Goal: Task Accomplishment & Management: Manage account settings

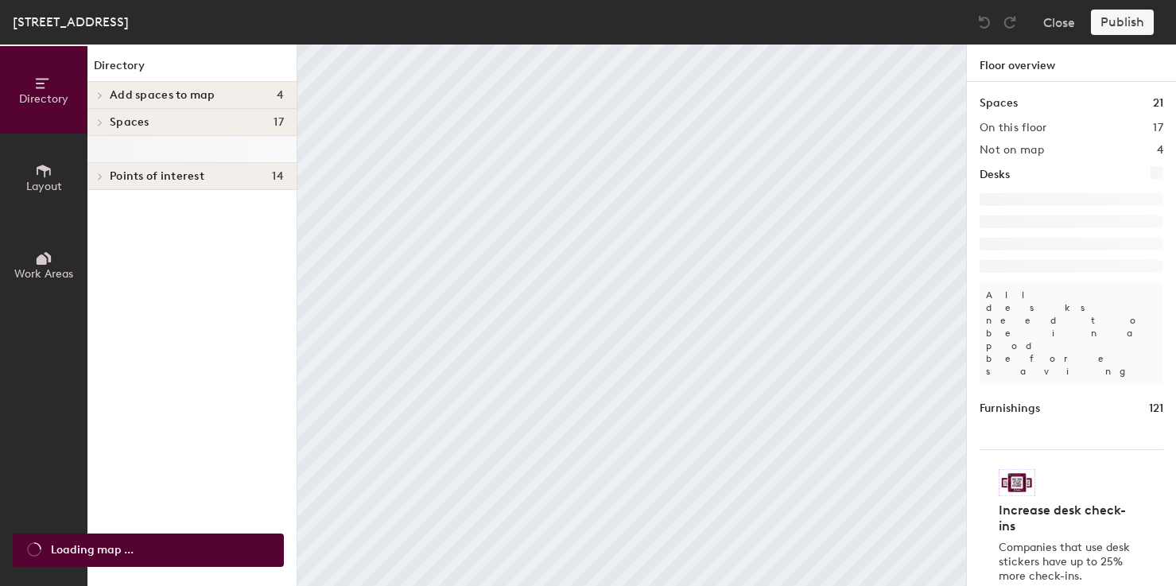
click at [129, 118] on span "Spaces" at bounding box center [130, 122] width 40 height 13
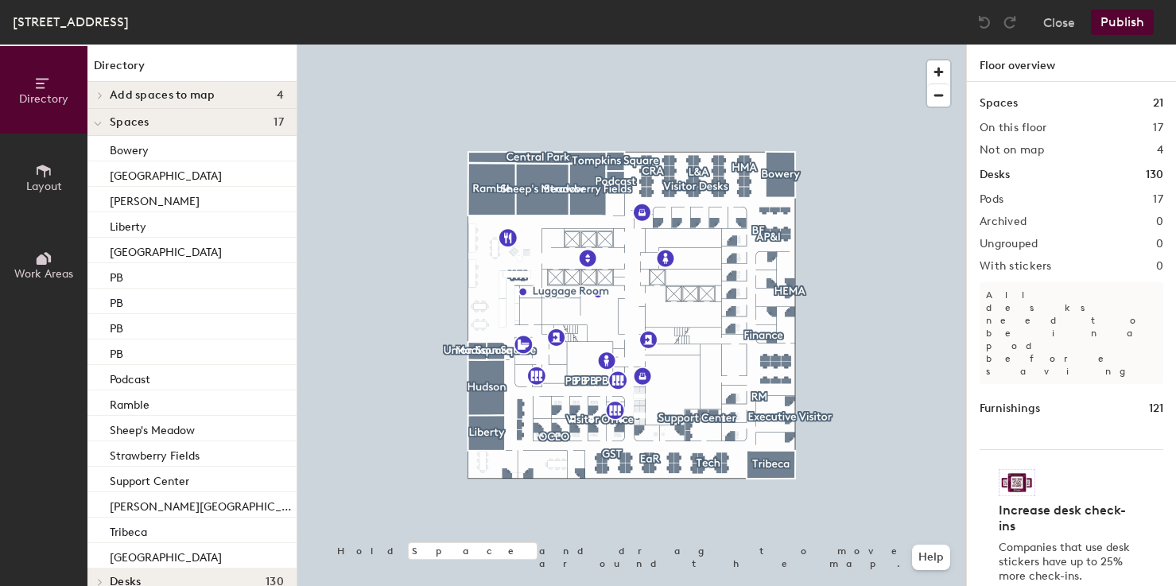
click at [99, 122] on icon at bounding box center [98, 124] width 8 height 6
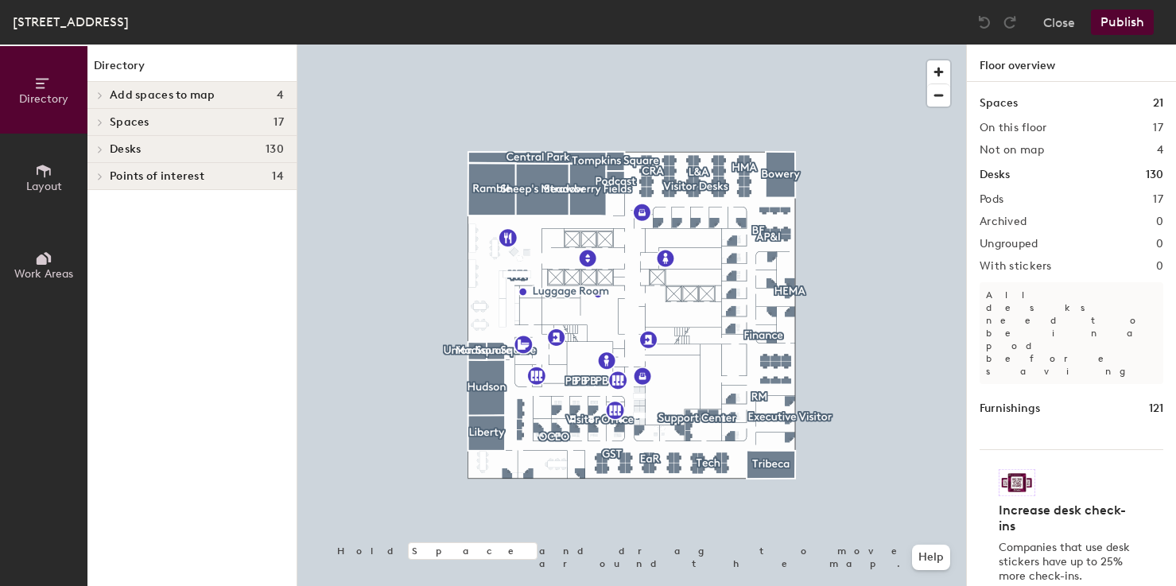
click at [99, 122] on icon at bounding box center [100, 122] width 6 height 8
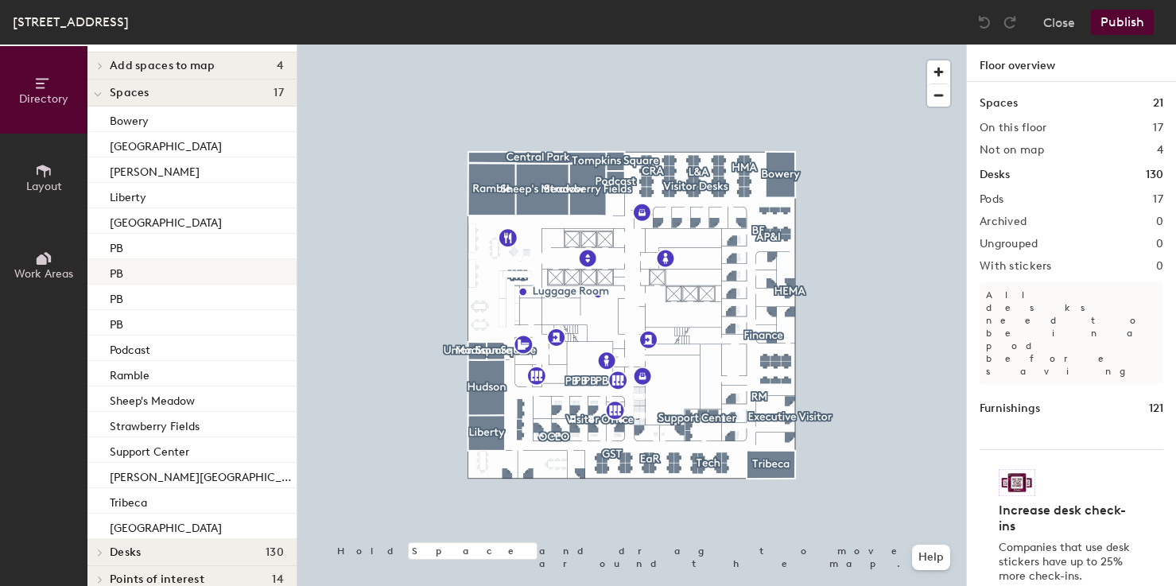
scroll to position [49, 0]
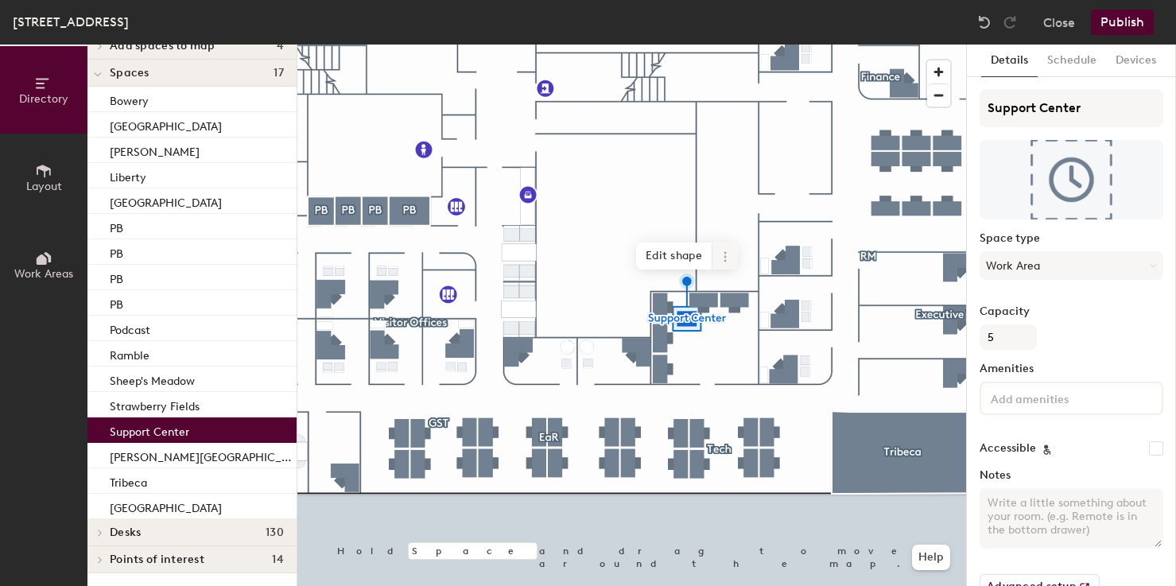
click at [720, 262] on icon at bounding box center [725, 256] width 13 height 13
click at [735, 297] on span "Remove from map" at bounding box center [783, 293] width 142 height 27
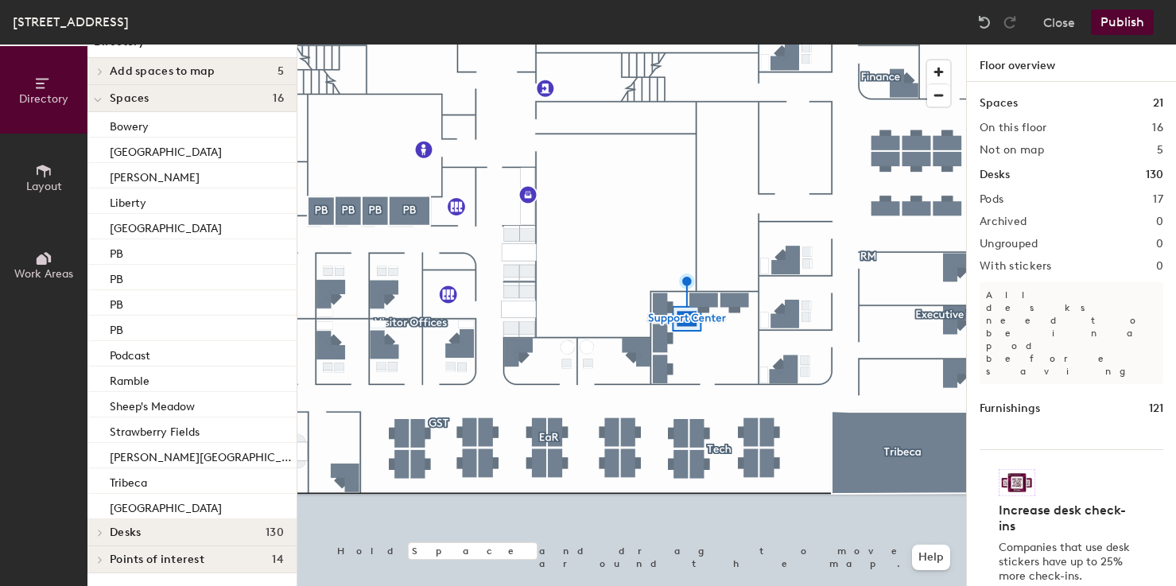
scroll to position [24, 0]
click at [986, 21] on img at bounding box center [985, 22] width 16 height 16
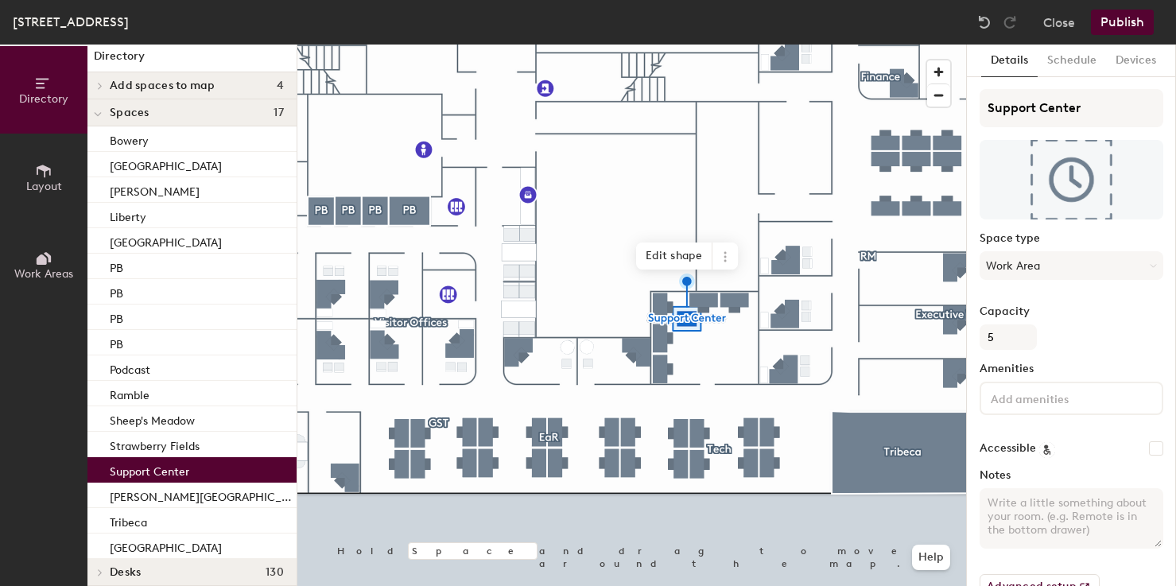
scroll to position [6, 0]
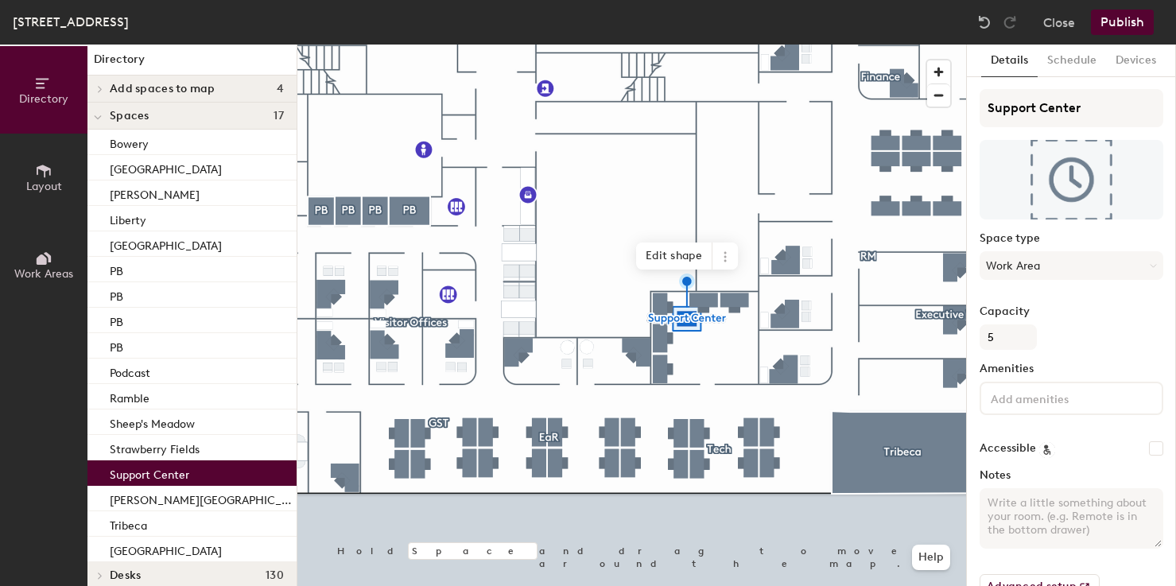
click at [110, 83] on span "Add spaces to map" at bounding box center [163, 89] width 106 height 13
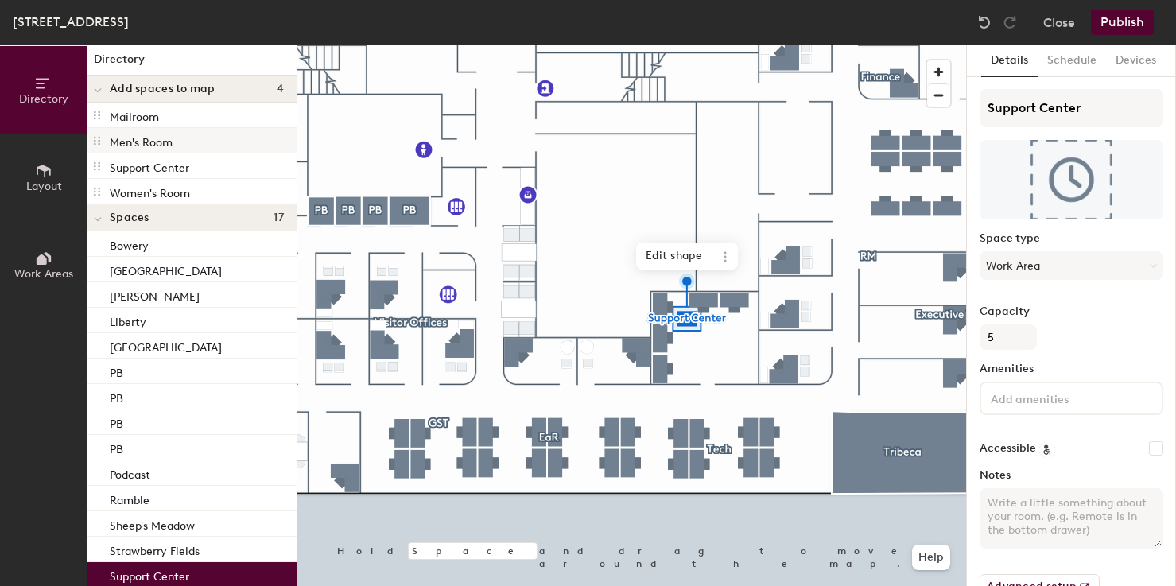
click at [110, 142] on p "Men's Room" at bounding box center [141, 140] width 63 height 18
click at [99, 140] on icon at bounding box center [97, 140] width 13 height 13
click at [173, 142] on div "Men's Room" at bounding box center [191, 140] width 209 height 25
click at [158, 142] on p "Men's Room" at bounding box center [141, 140] width 63 height 18
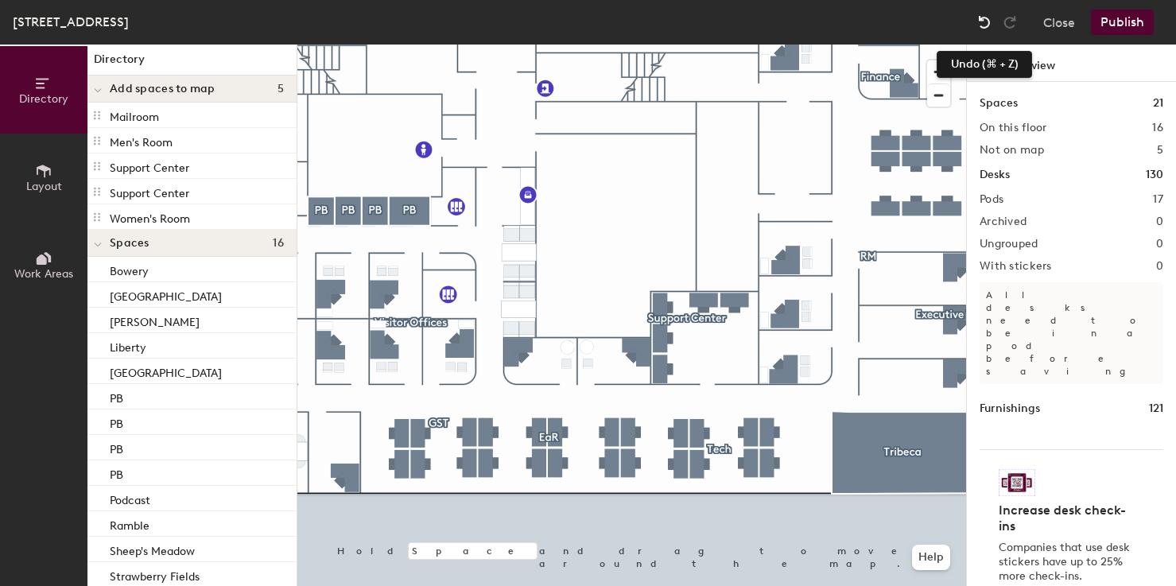
click at [978, 25] on img at bounding box center [985, 22] width 16 height 16
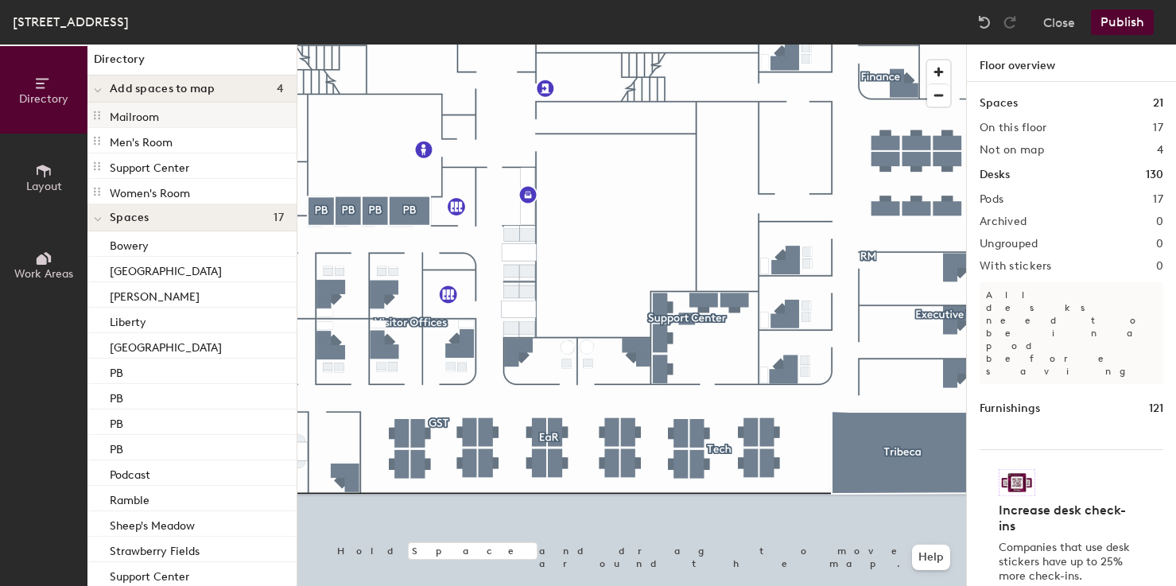
click at [136, 107] on p "Mailroom" at bounding box center [134, 115] width 49 height 18
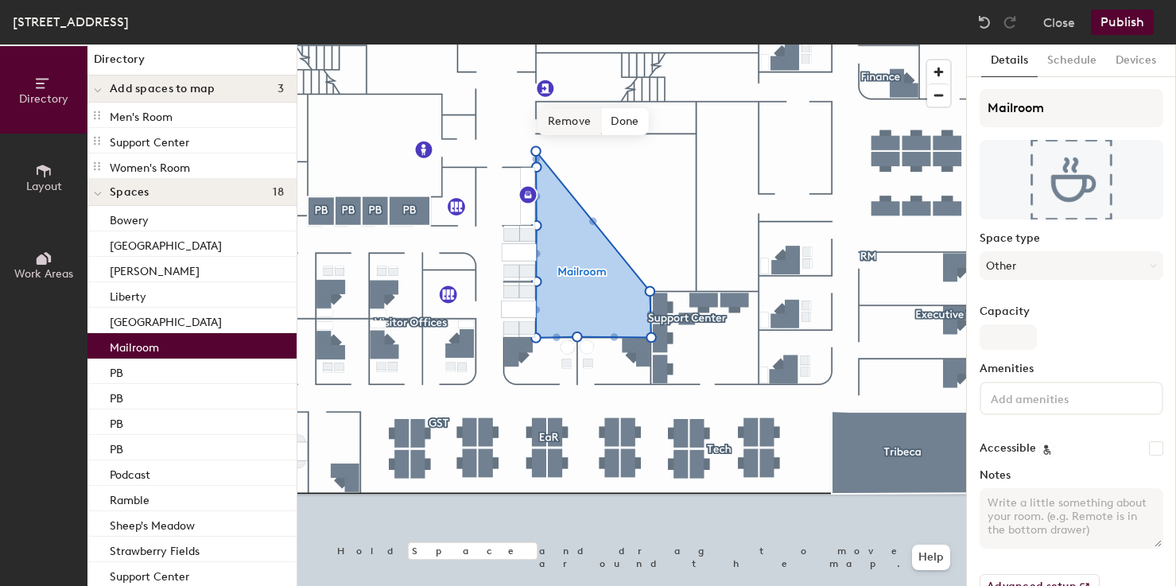
click at [585, 127] on span "Remove" at bounding box center [570, 121] width 64 height 27
click at [623, 114] on span "Done" at bounding box center [624, 121] width 47 height 27
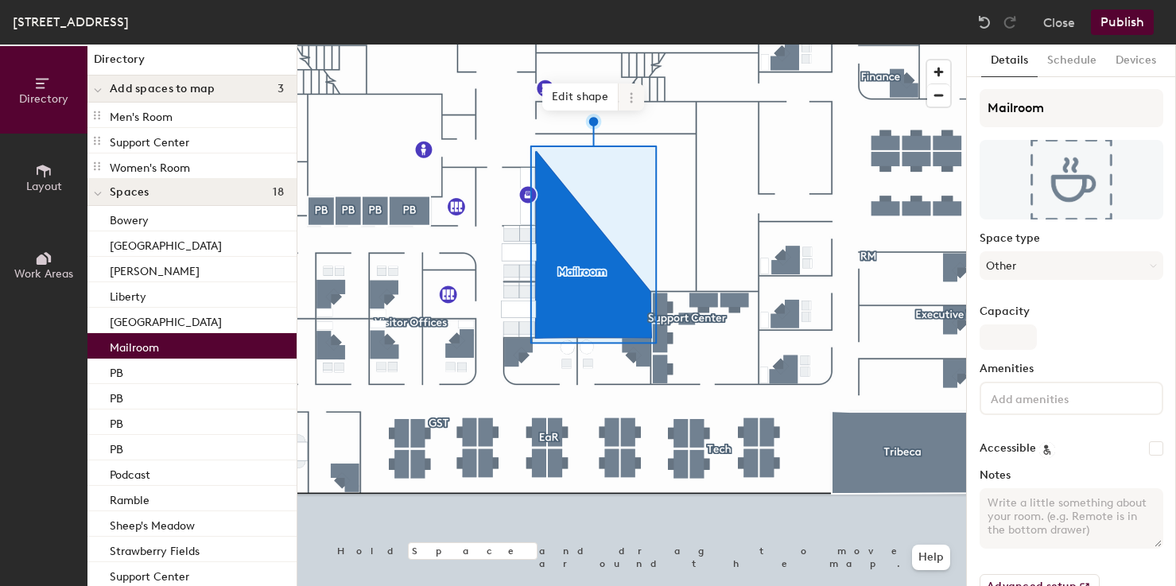
click at [632, 93] on icon at bounding box center [631, 93] width 2 height 2
click at [648, 195] on span "Delete" at bounding box center [689, 188] width 142 height 27
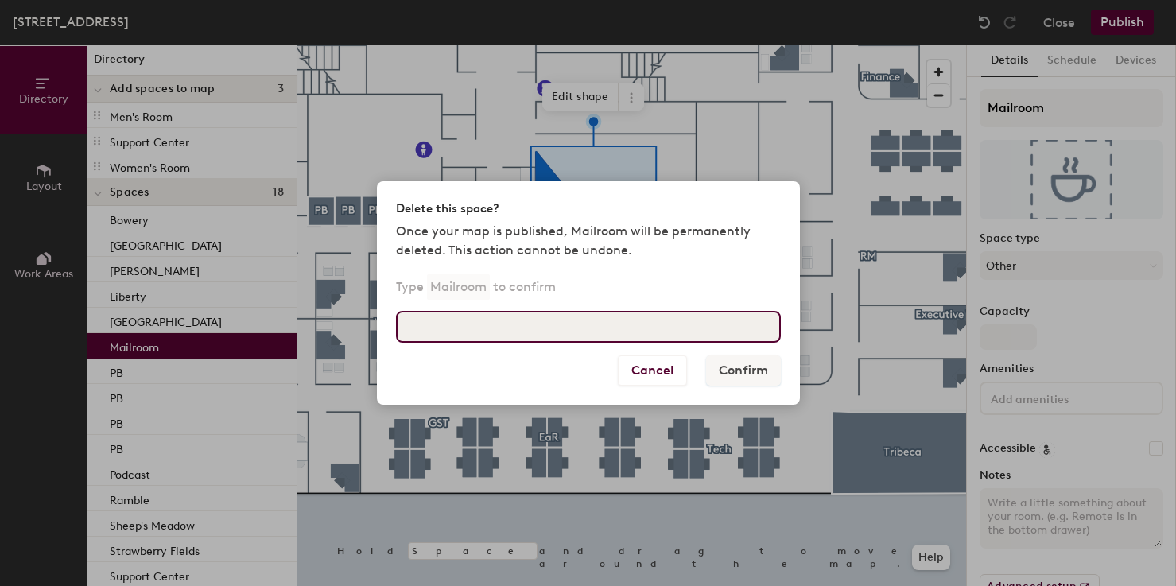
click at [575, 329] on input at bounding box center [588, 327] width 385 height 32
type input "Mailroom"
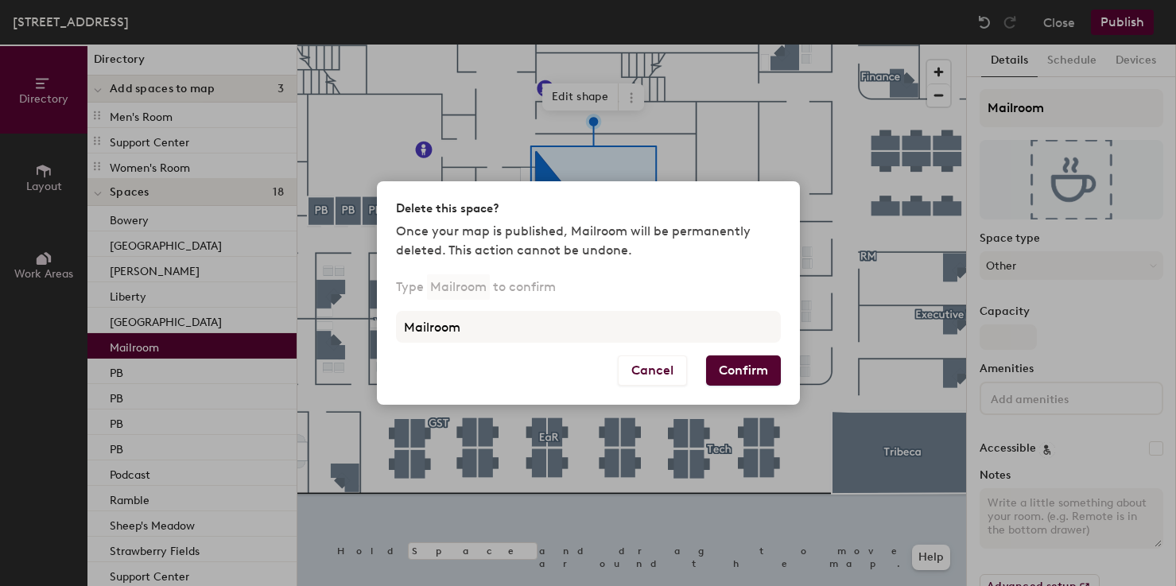
click at [754, 367] on button "Confirm" at bounding box center [743, 370] width 75 height 30
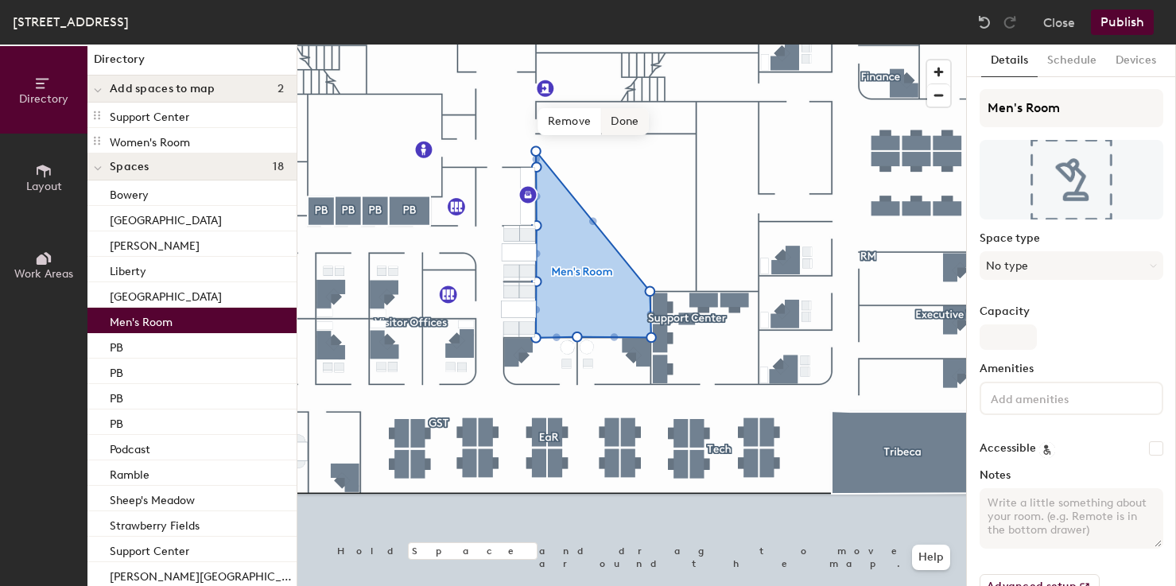
click at [616, 126] on span "Done" at bounding box center [624, 121] width 47 height 27
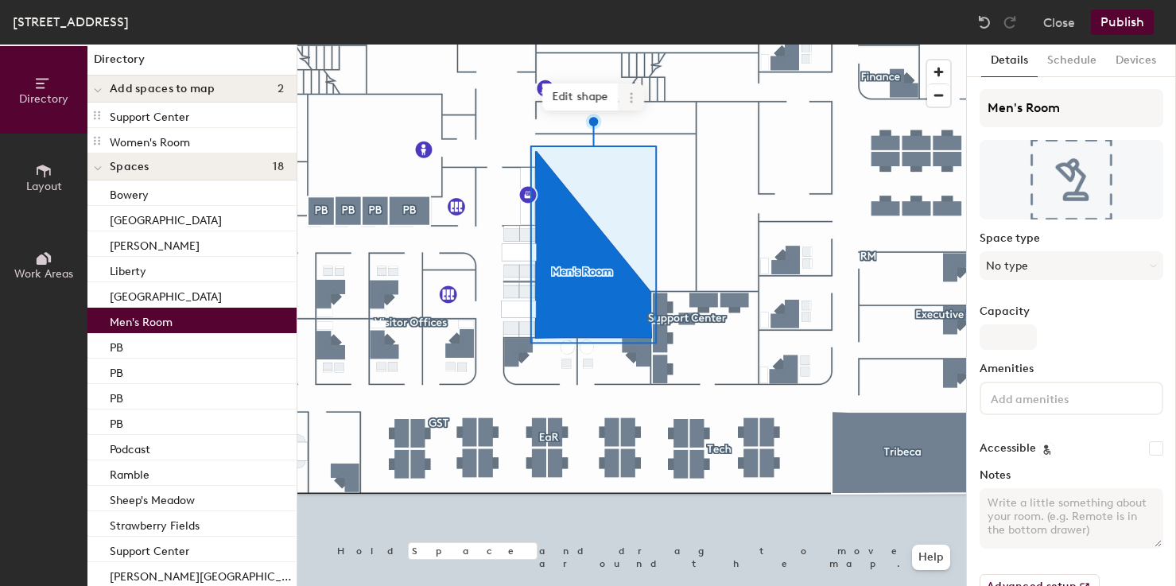
click at [635, 98] on icon at bounding box center [631, 97] width 13 height 13
click at [644, 181] on span "Delete" at bounding box center [689, 188] width 142 height 27
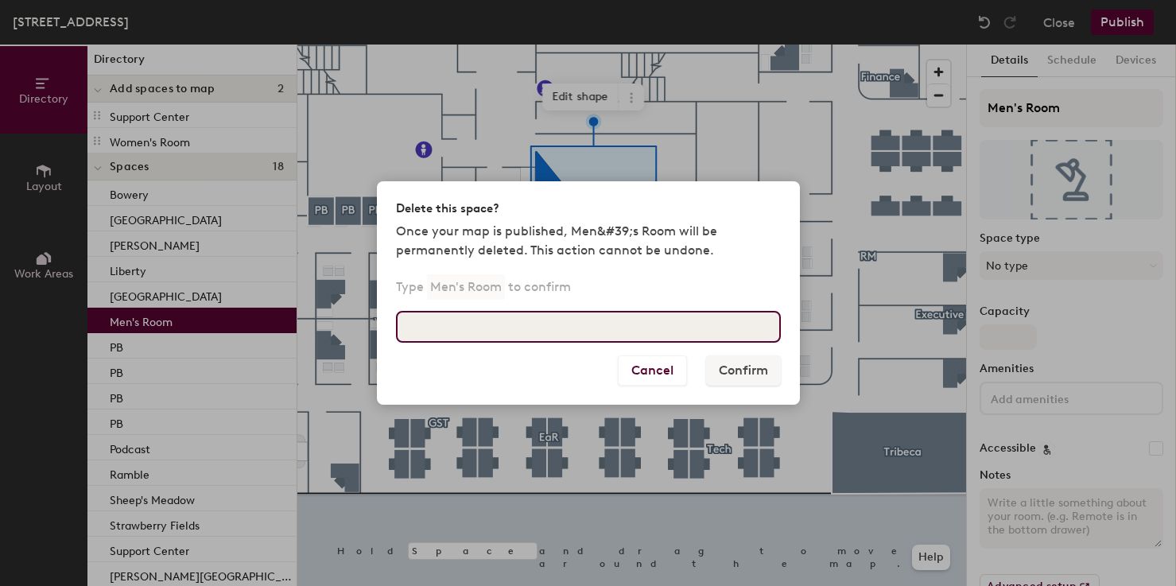
click at [557, 324] on input at bounding box center [588, 327] width 385 height 32
type input "Men&#39;s Room"
click at [578, 331] on input "Men&#39;s Room" at bounding box center [588, 327] width 385 height 32
drag, startPoint x: 578, startPoint y: 331, endPoint x: 369, endPoint y: 331, distance: 209.1
click at [369, 331] on div "Delete this space? Once your map is published, Men&#39;s Room will be permanent…" at bounding box center [588, 293] width 1176 height 586
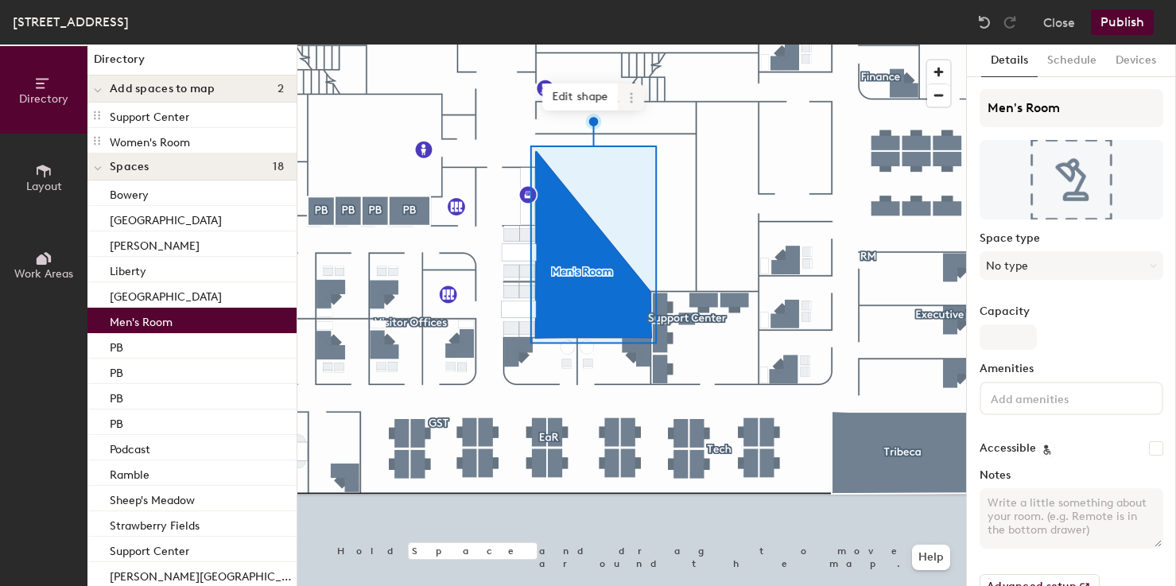
click at [627, 107] on span at bounding box center [631, 96] width 25 height 27
click at [647, 186] on span "Delete" at bounding box center [689, 188] width 142 height 27
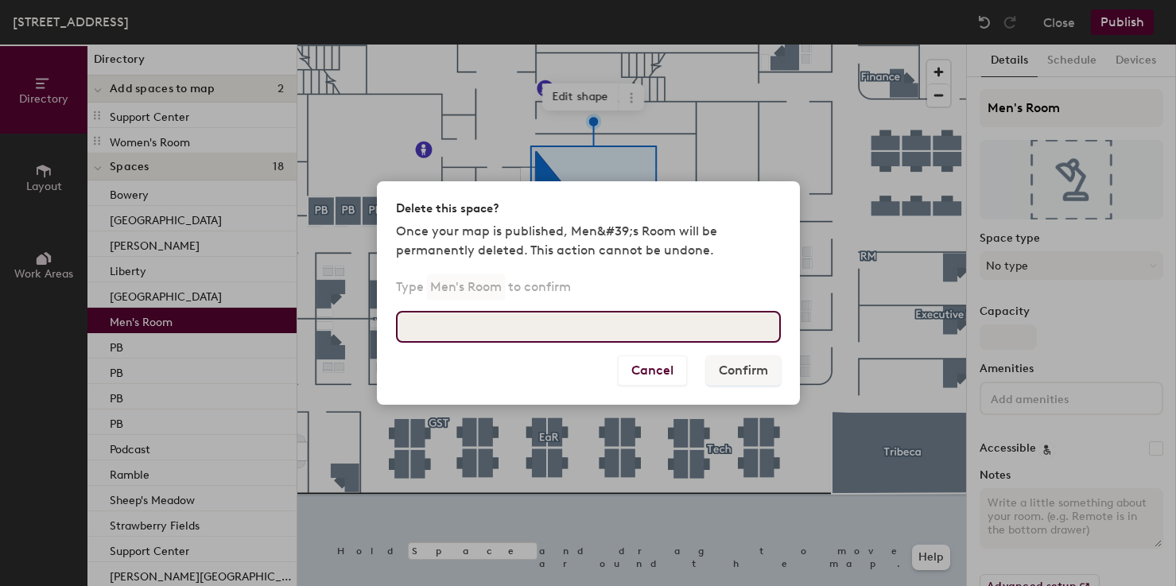
click at [533, 322] on input at bounding box center [588, 327] width 385 height 32
type input "Men's Room"
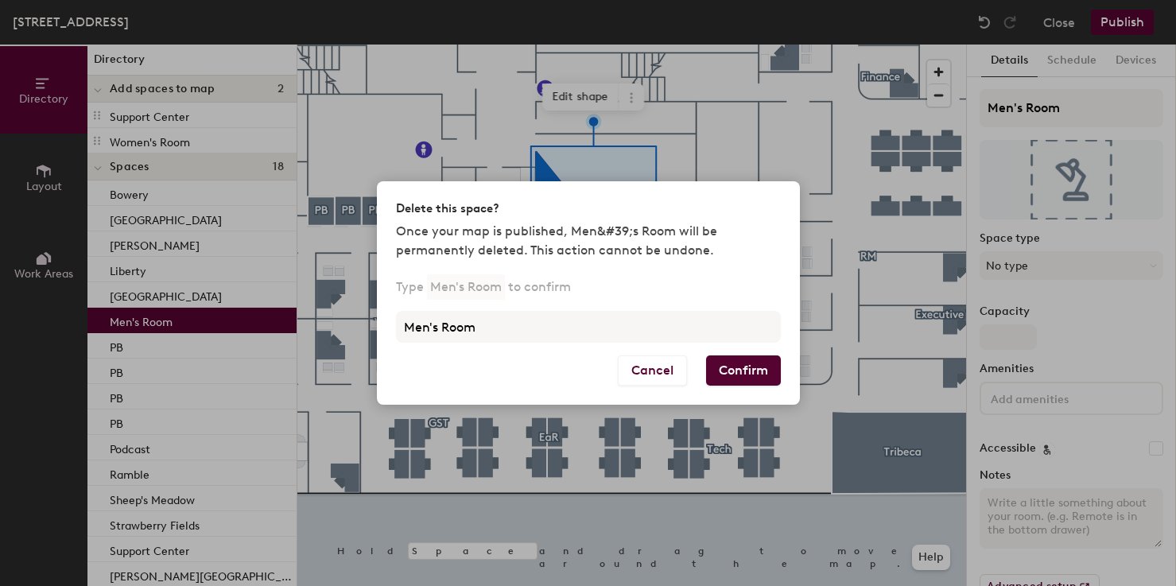
click at [780, 373] on div "Cancel Confirm" at bounding box center [588, 379] width 423 height 49
click at [736, 375] on button "Confirm" at bounding box center [743, 370] width 75 height 30
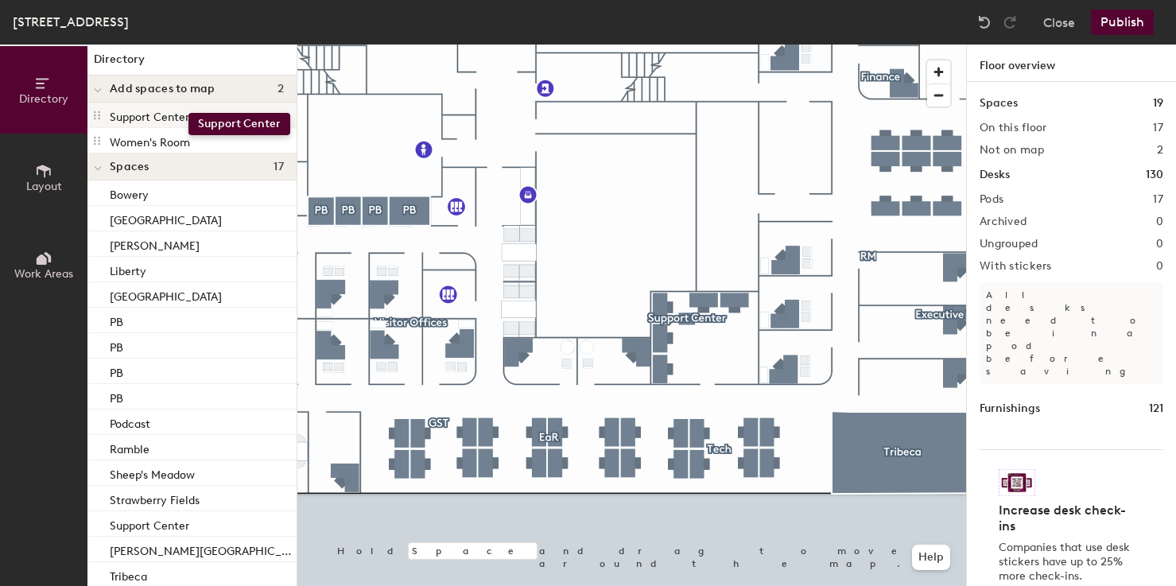
drag, startPoint x: 186, startPoint y: 121, endPoint x: 173, endPoint y: 111, distance: 17.0
click at [173, 111] on p "Support Center" at bounding box center [150, 115] width 80 height 18
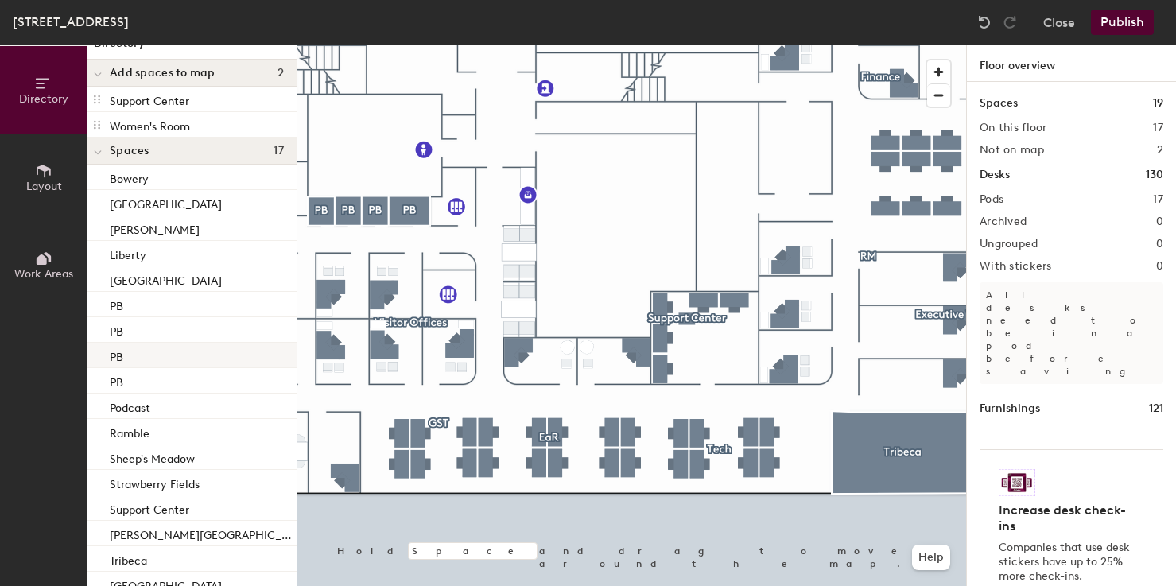
scroll to position [18, 0]
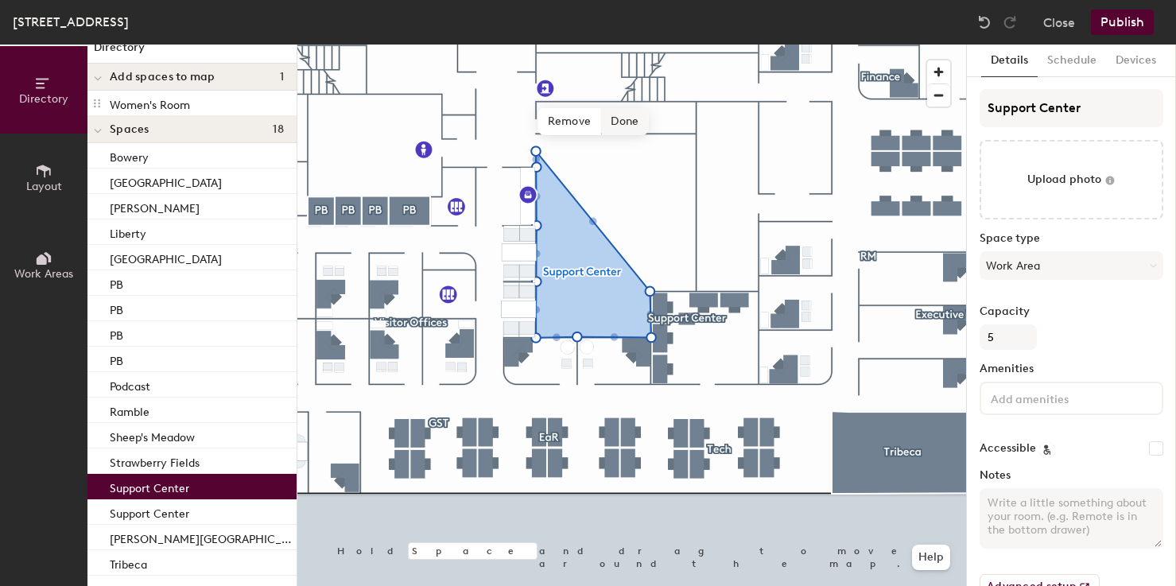
click at [624, 131] on span "Done" at bounding box center [624, 121] width 47 height 27
click at [627, 103] on icon at bounding box center [631, 97] width 13 height 13
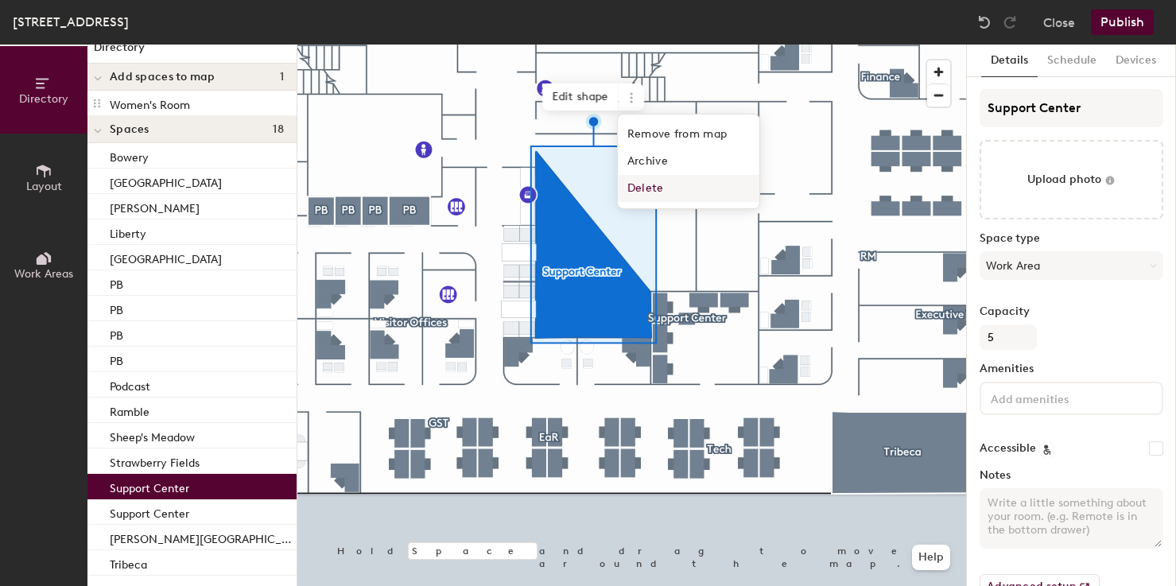
click at [644, 192] on span "Delete" at bounding box center [689, 188] width 142 height 27
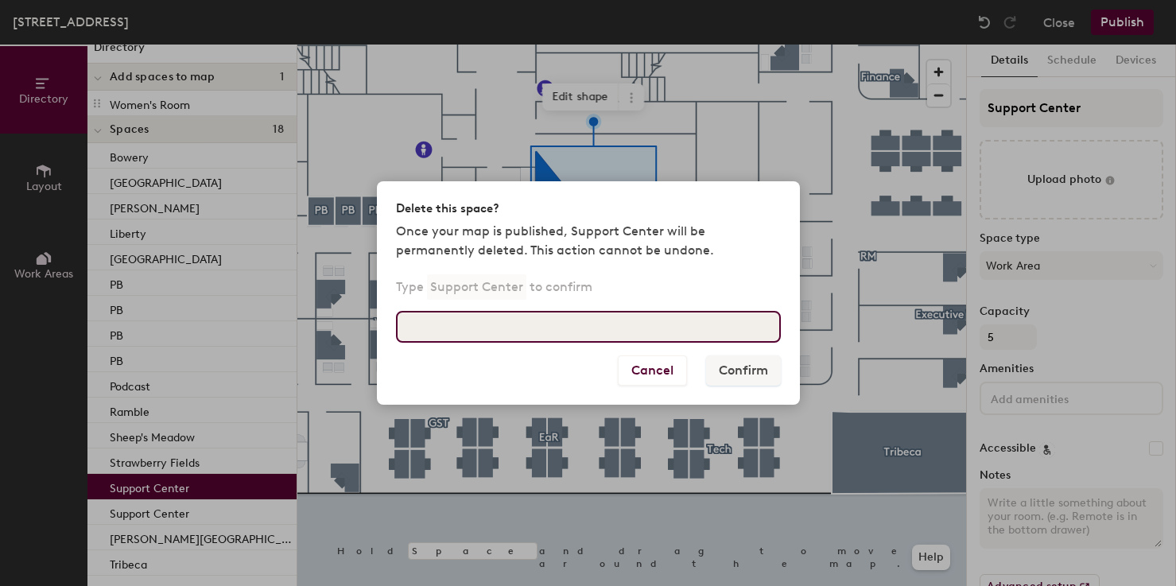
click at [529, 331] on input at bounding box center [588, 327] width 385 height 32
type input "Support Center"
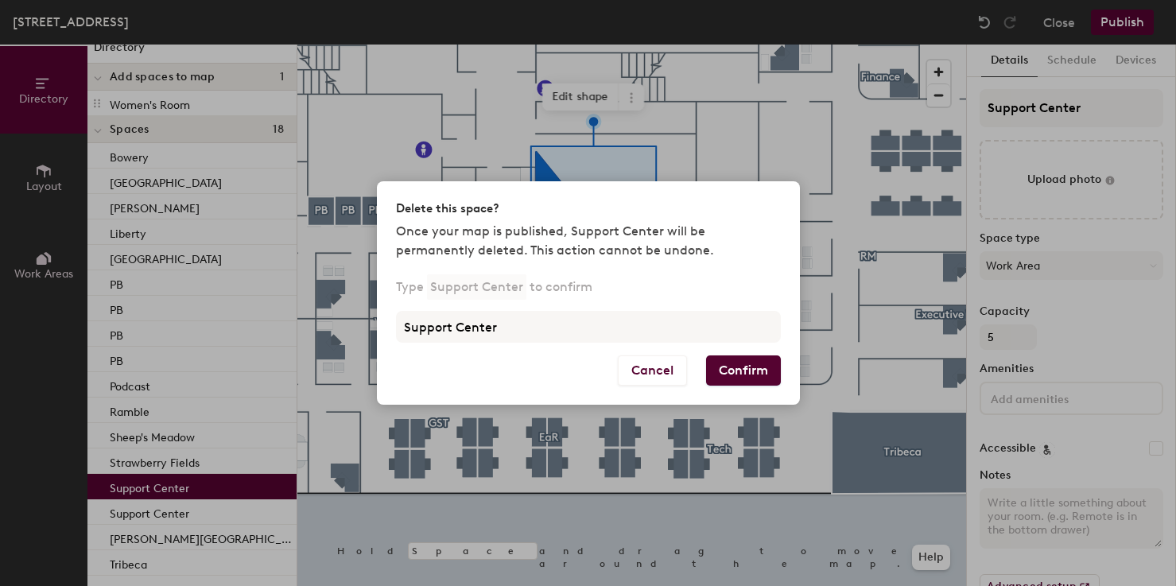
click at [744, 366] on button "Confirm" at bounding box center [743, 370] width 75 height 30
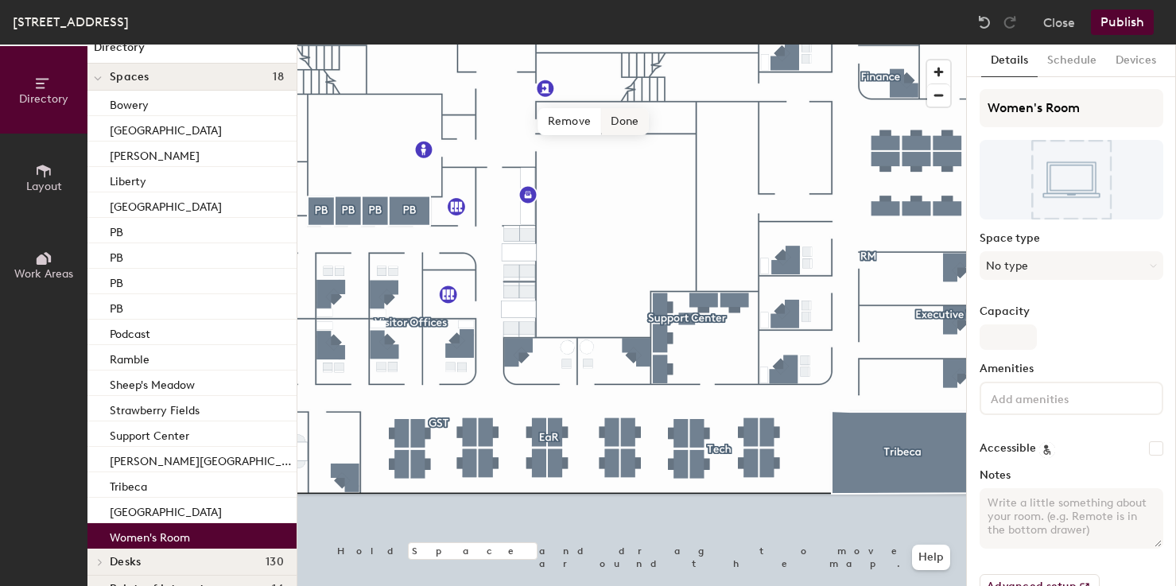
click at [622, 113] on span "Done" at bounding box center [624, 121] width 47 height 27
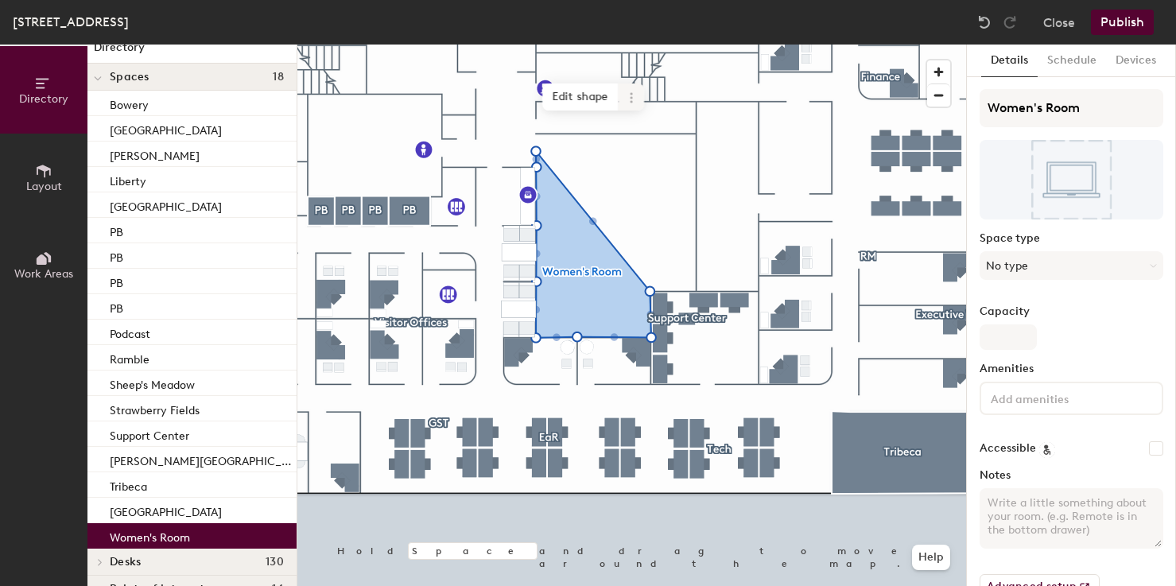
click at [625, 101] on icon at bounding box center [631, 97] width 13 height 13
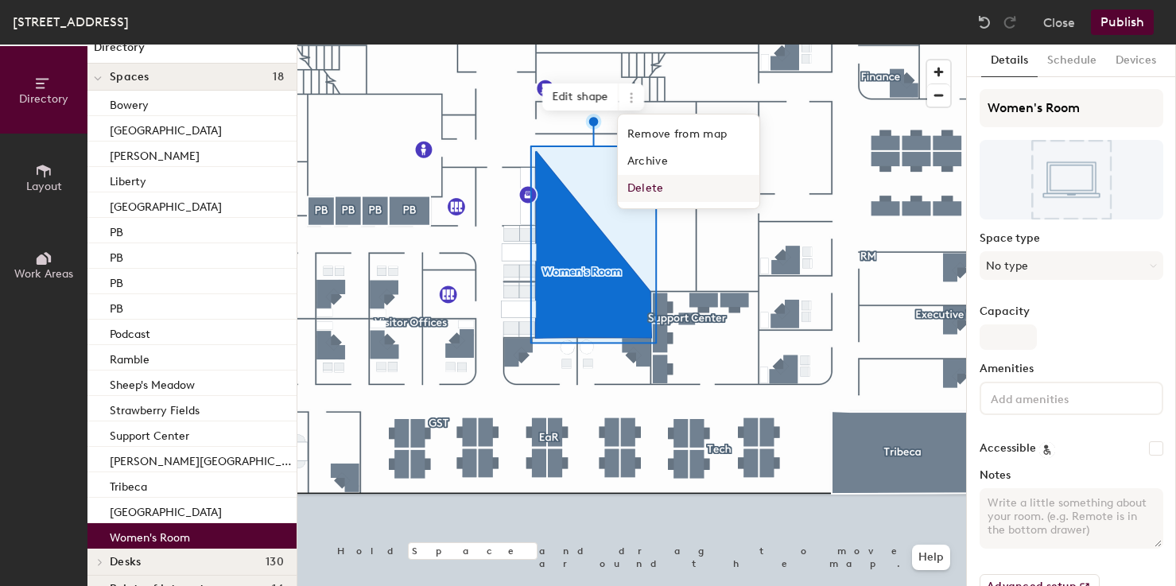
click at [641, 184] on span "Delete" at bounding box center [689, 188] width 142 height 27
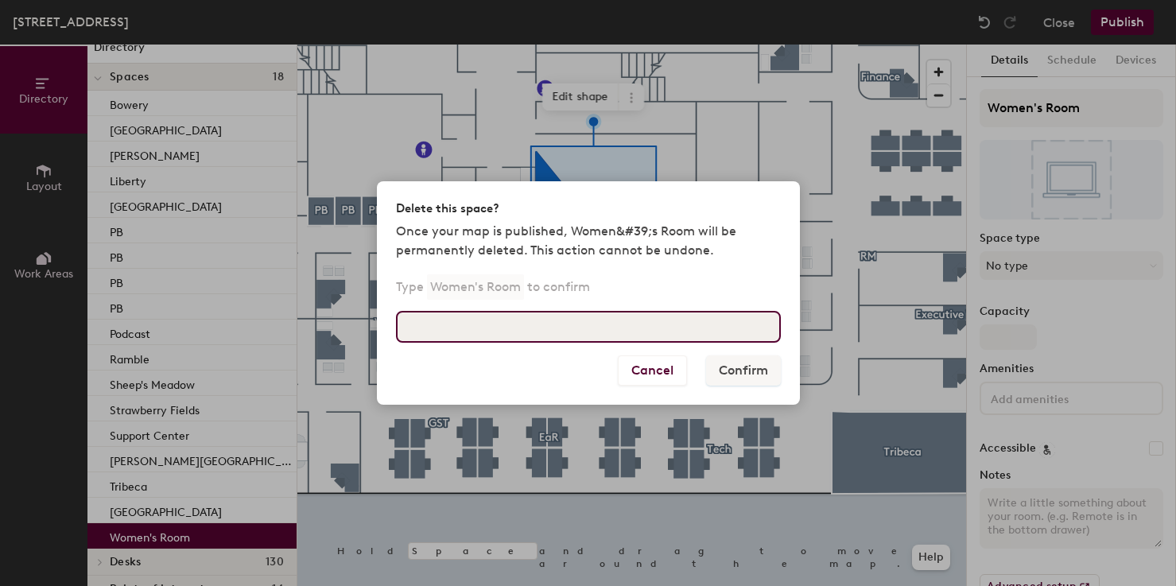
click at [605, 332] on input at bounding box center [588, 327] width 385 height 32
type input "Women's Room"
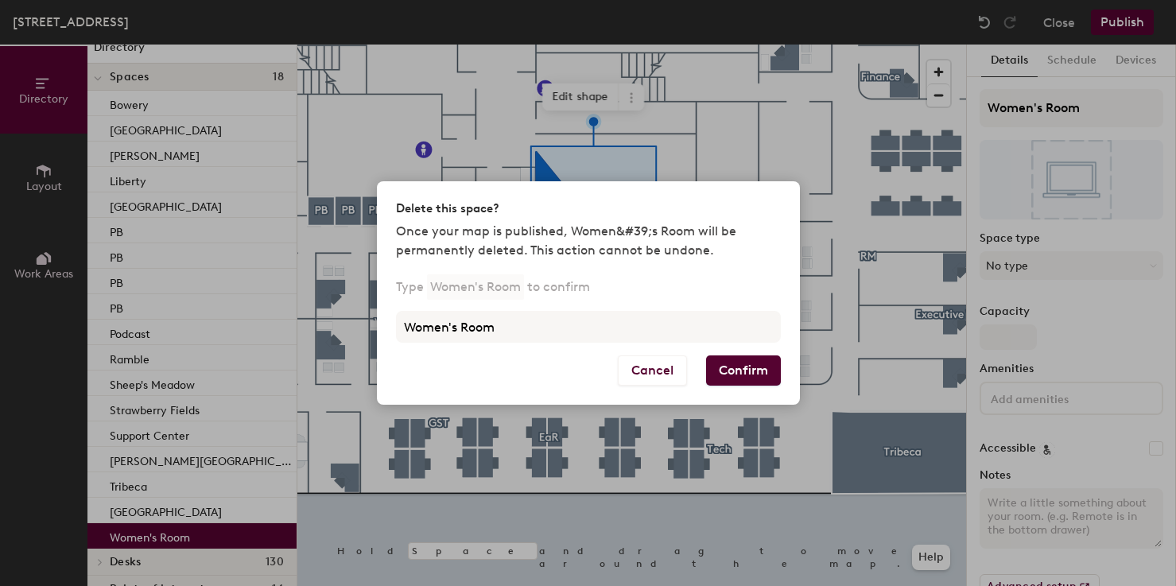
click at [752, 365] on button "Confirm" at bounding box center [743, 370] width 75 height 30
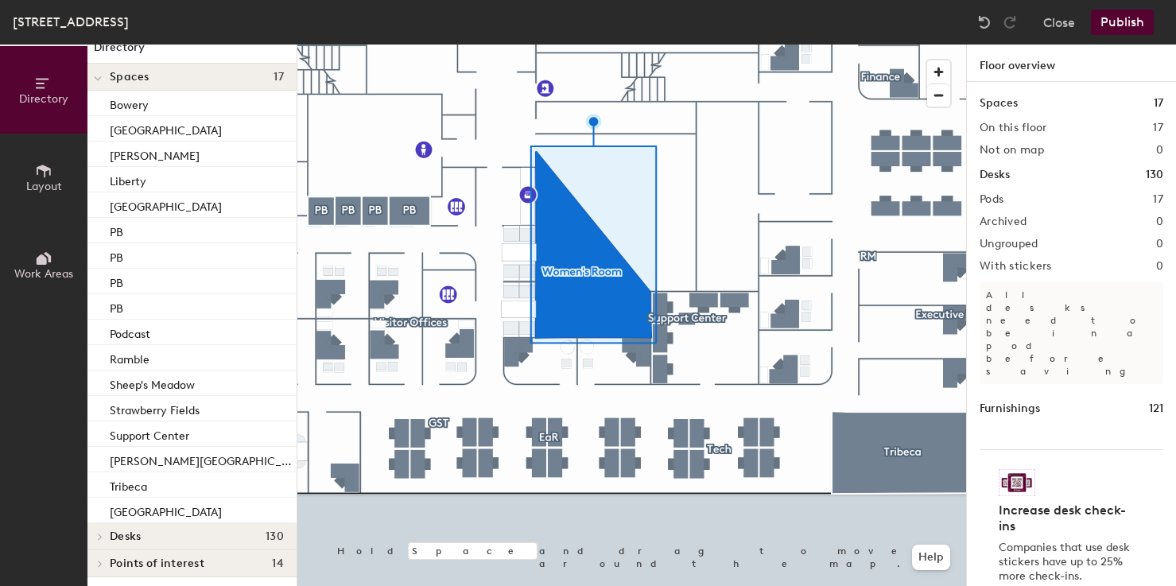
click at [1119, 21] on button "Publish" at bounding box center [1122, 22] width 63 height 25
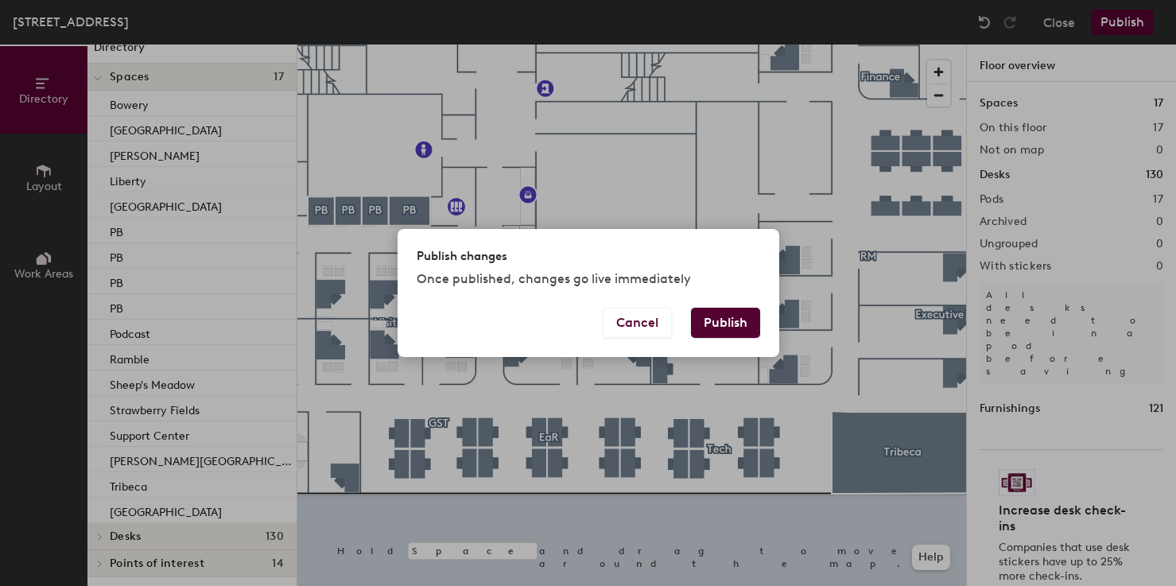
click at [740, 320] on button "Publish" at bounding box center [725, 323] width 69 height 30
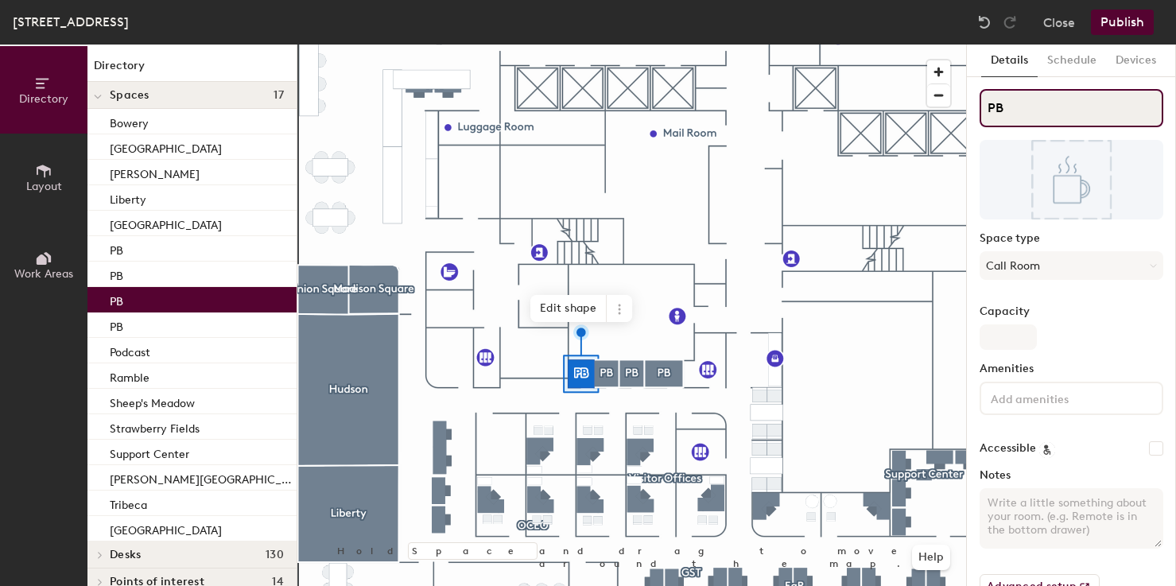
click at [999, 108] on input "PB" at bounding box center [1072, 108] width 184 height 38
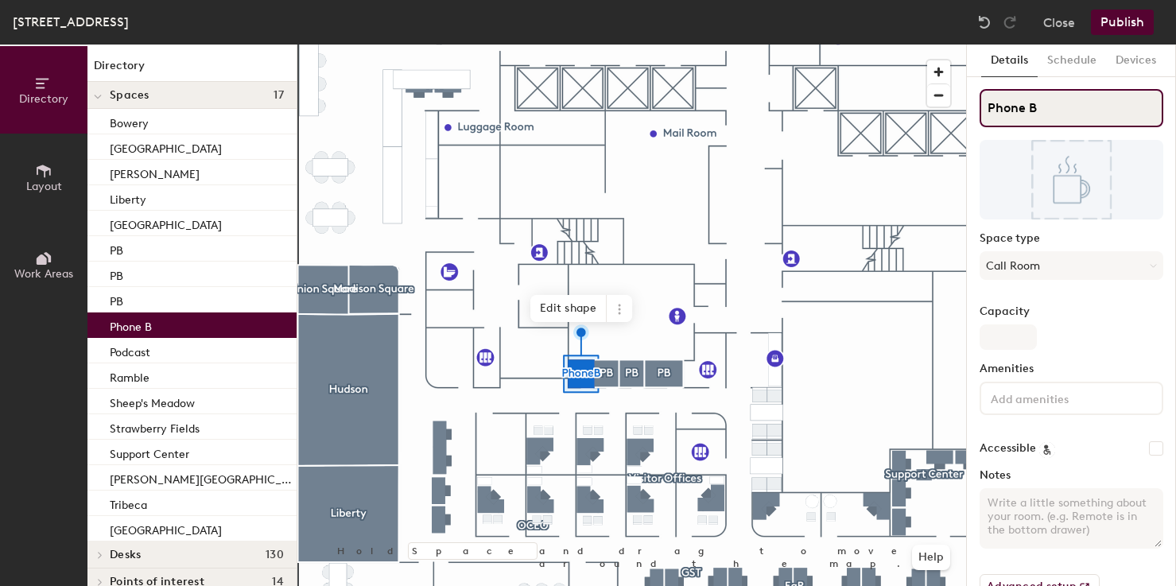
click at [1049, 114] on input "Phone B" at bounding box center [1072, 108] width 184 height 38
type input "Phone Booth"
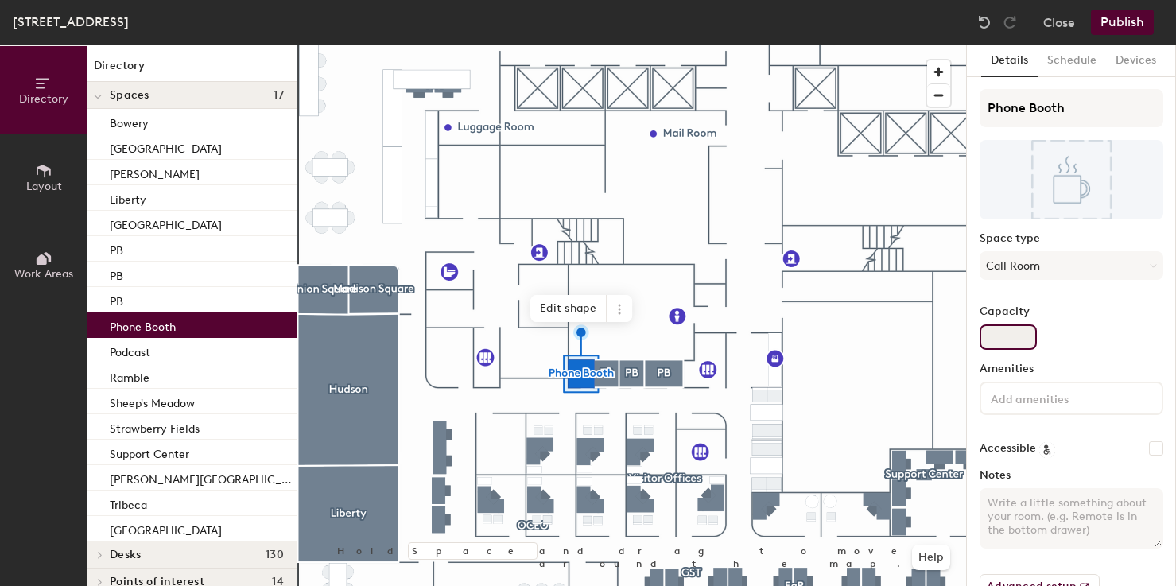
click at [1012, 326] on input "Capacity" at bounding box center [1008, 336] width 57 height 25
type input "1"
click at [1110, 345] on div "Capacity 1" at bounding box center [1072, 327] width 184 height 45
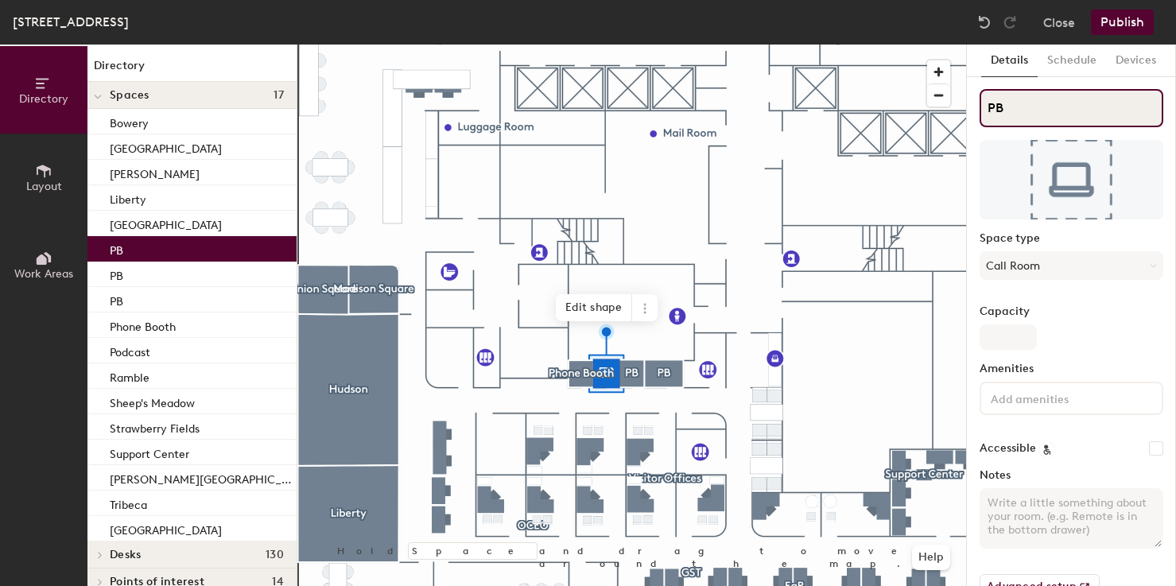
click at [999, 107] on input "PB" at bounding box center [1072, 108] width 184 height 38
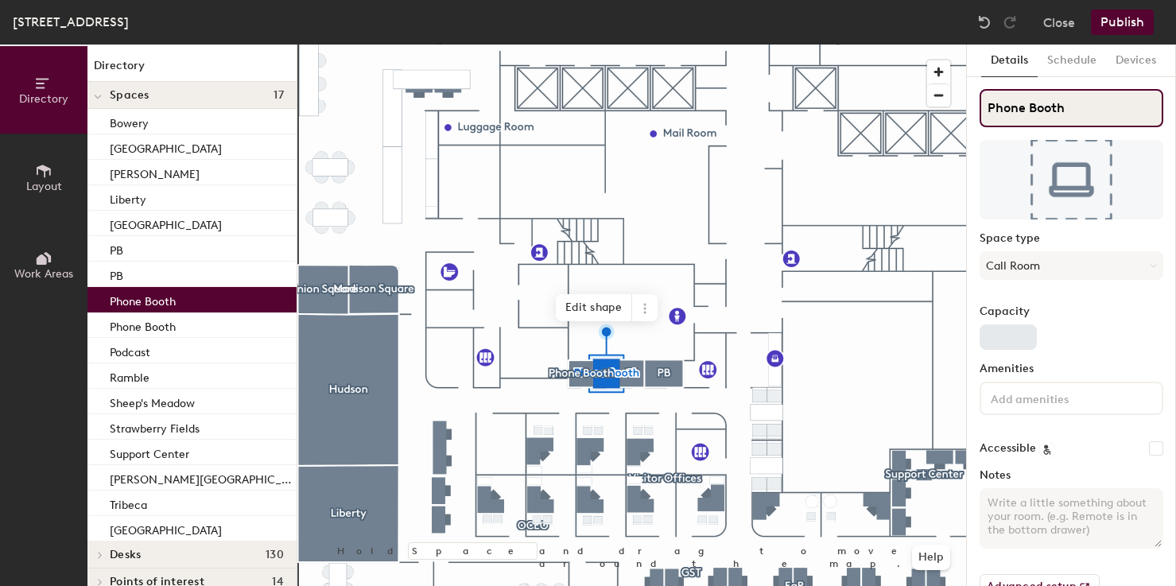
type input "Phone Booth"
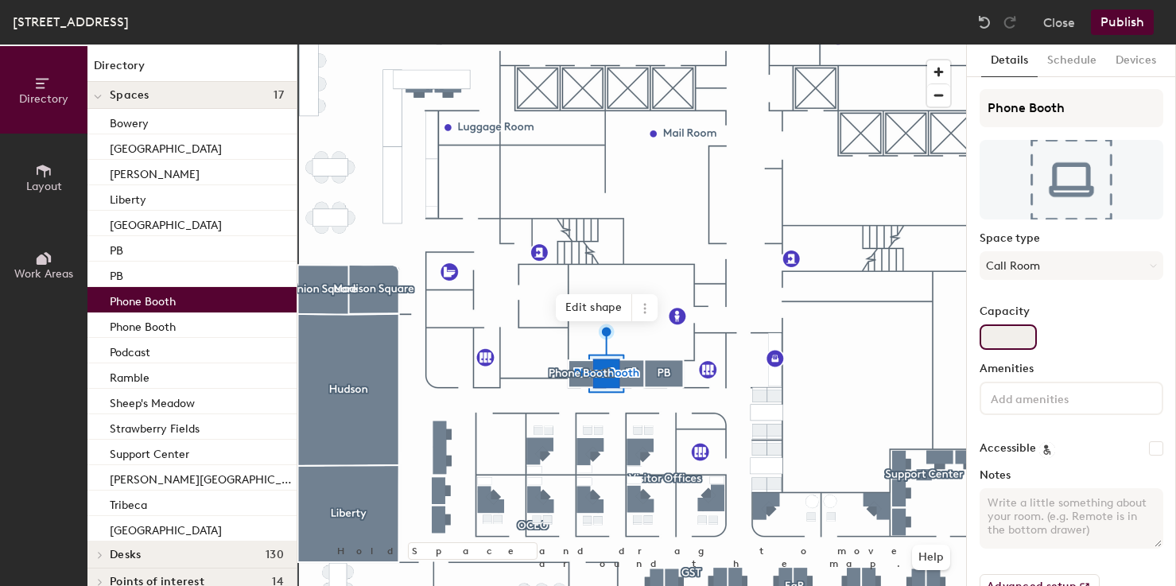
click at [1007, 329] on input "Capacity" at bounding box center [1008, 336] width 57 height 25
type input "1"
click at [1102, 325] on div "Capacity 1" at bounding box center [1072, 327] width 184 height 45
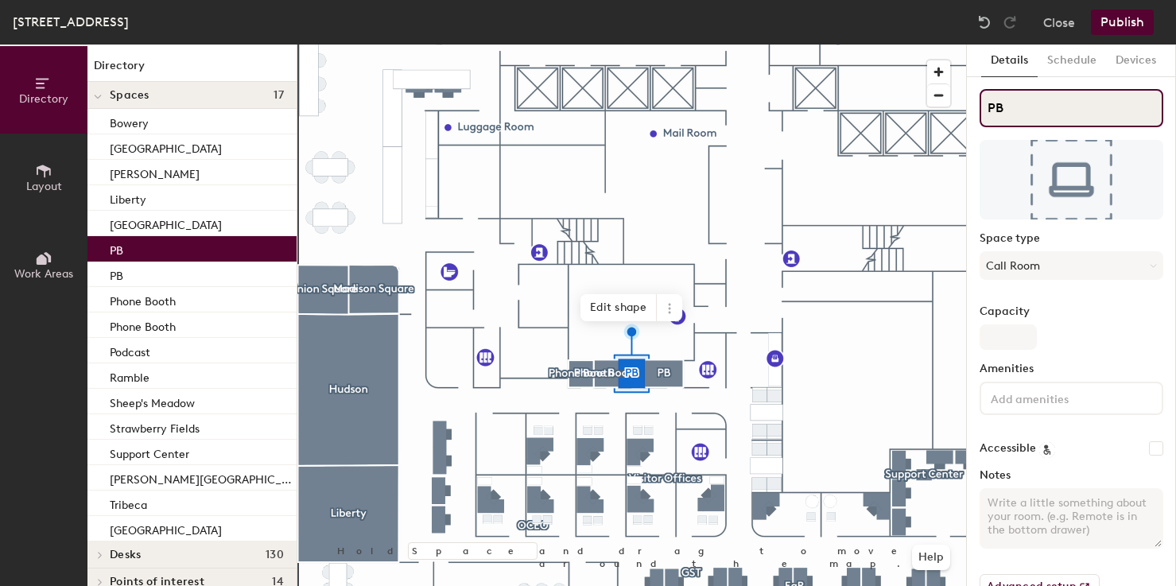
click at [1007, 114] on input "PB" at bounding box center [1072, 108] width 184 height 38
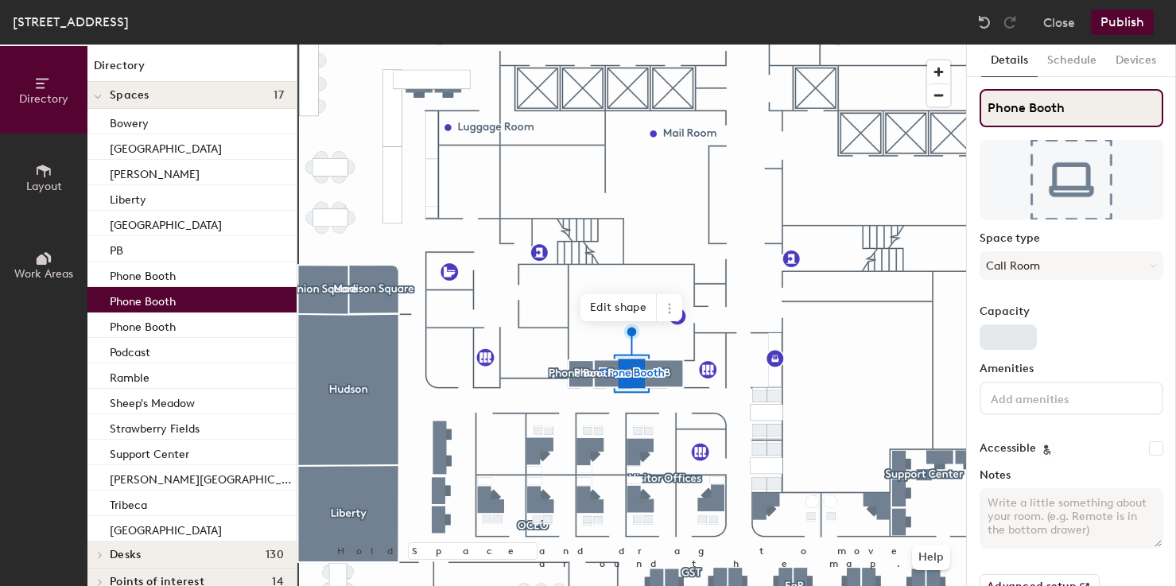
type input "Phone Booth"
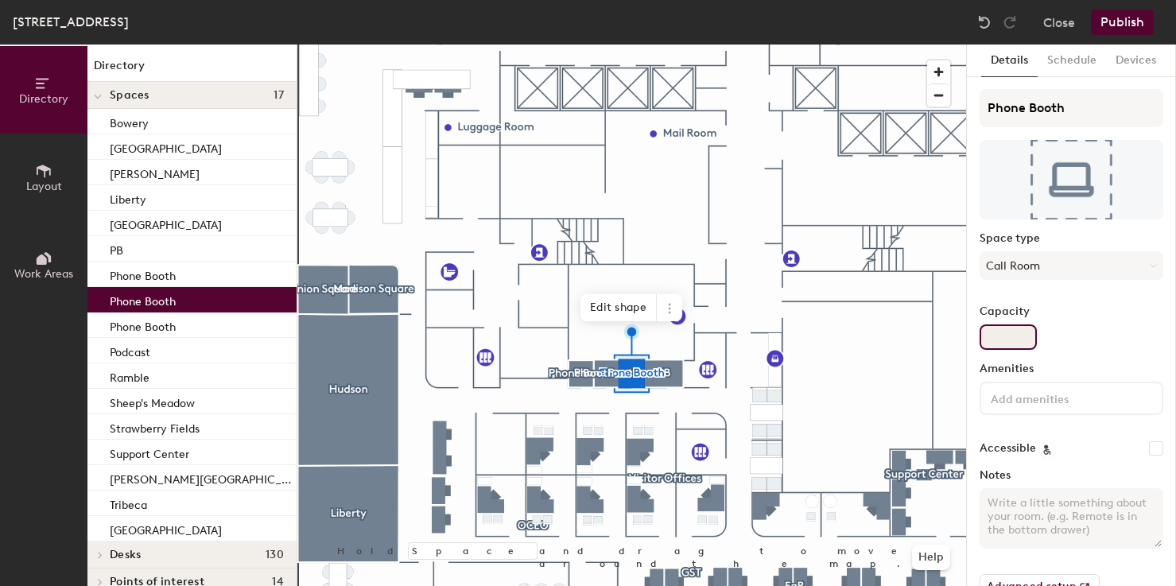
click at [1019, 330] on input "Capacity" at bounding box center [1008, 336] width 57 height 25
type input "1"
click at [1102, 340] on div "Capacity 1" at bounding box center [1072, 327] width 184 height 45
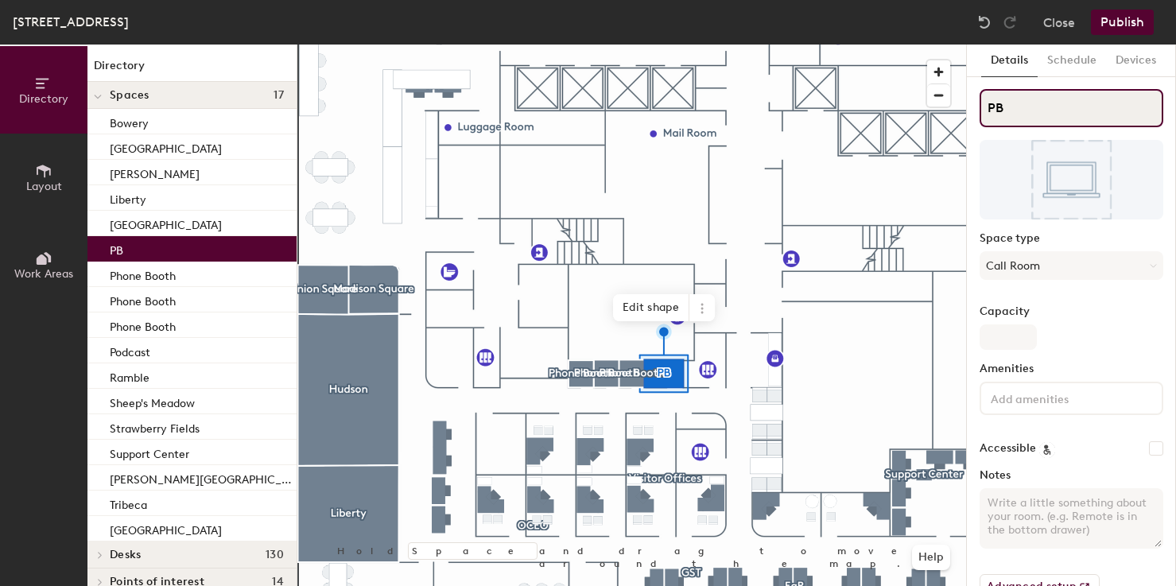
click at [1015, 114] on input "PB" at bounding box center [1072, 108] width 184 height 38
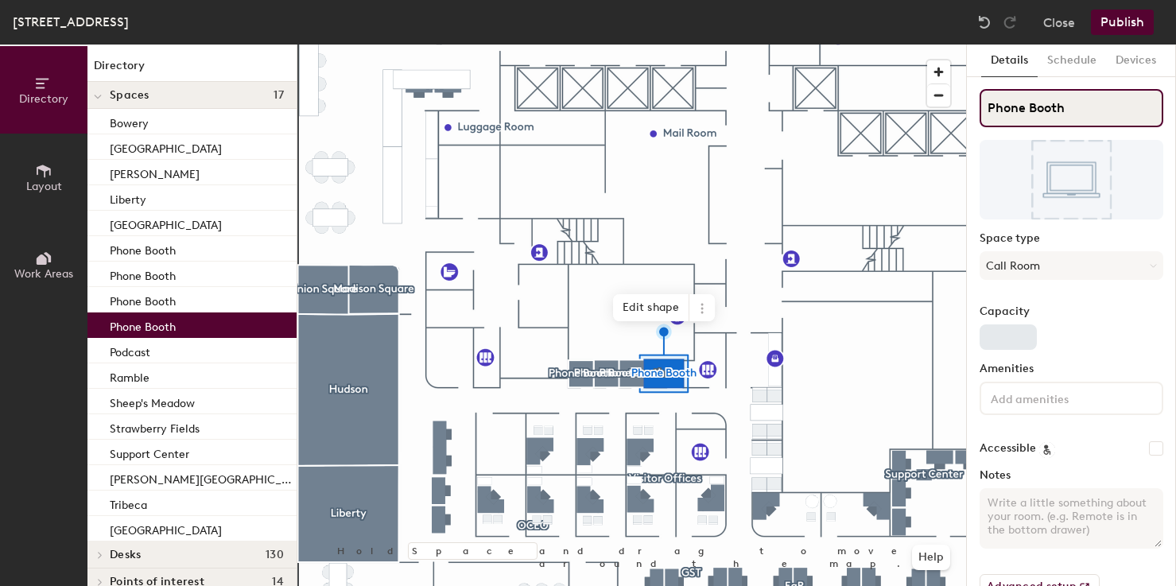
type input "Phone Booth"
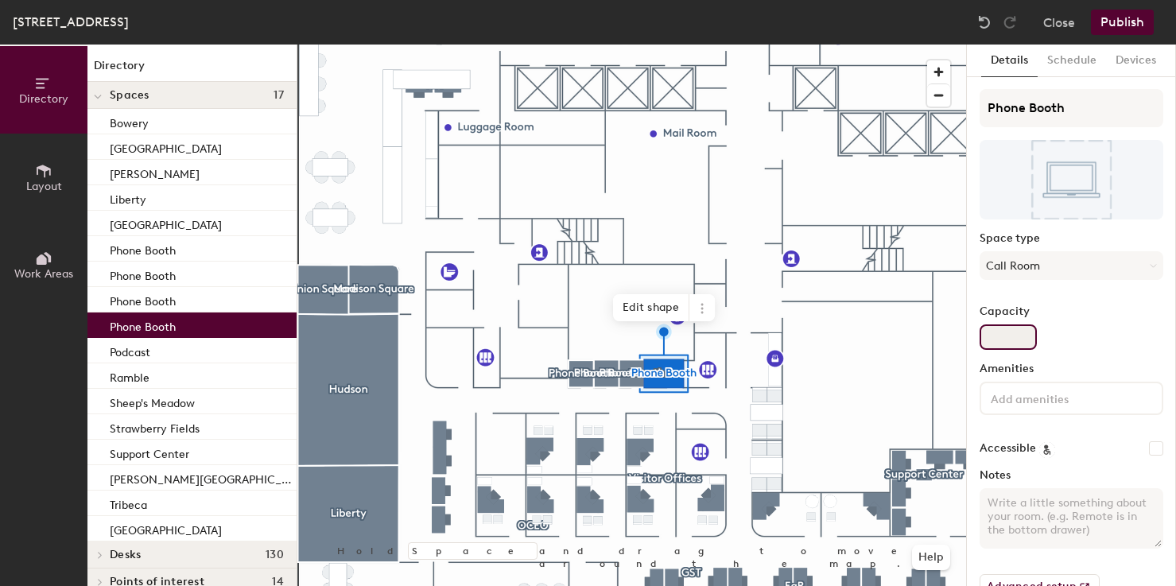
click at [1019, 334] on input "Capacity" at bounding box center [1008, 336] width 57 height 25
type input "1"
click at [1128, 310] on label "Capacity" at bounding box center [1072, 311] width 184 height 13
click at [1037, 324] on input "1" at bounding box center [1008, 336] width 57 height 25
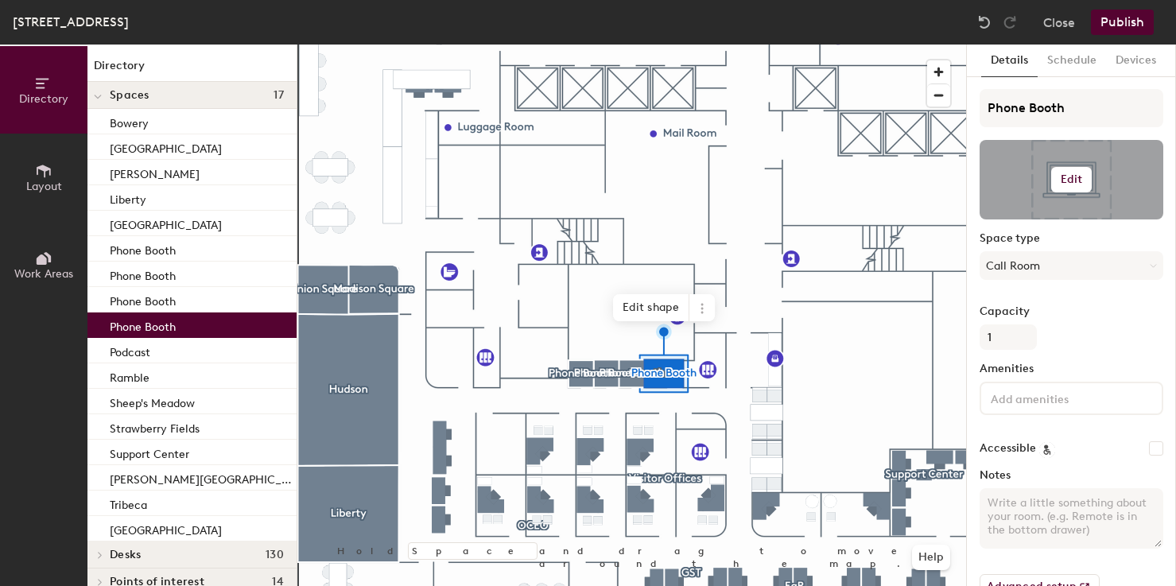
click at [1070, 192] on button "Edit" at bounding box center [1071, 179] width 41 height 25
click at [1033, 225] on input "file" at bounding box center [1084, 226] width 182 height 24
click at [1108, 290] on div "Space type Call Room" at bounding box center [1072, 262] width 184 height 60
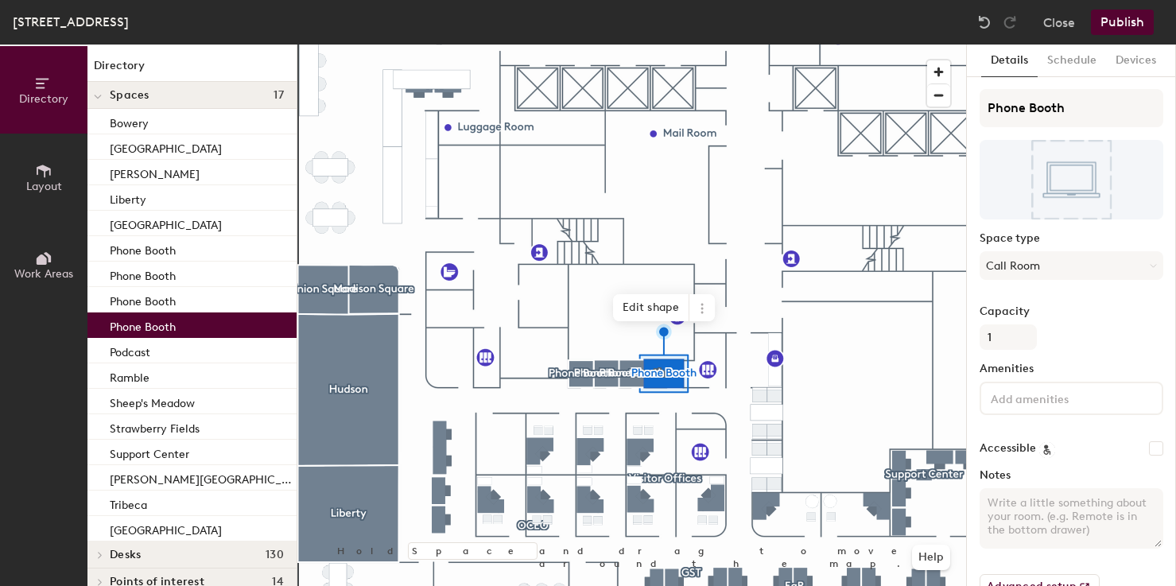
click at [1108, 25] on button "Publish" at bounding box center [1122, 22] width 63 height 25
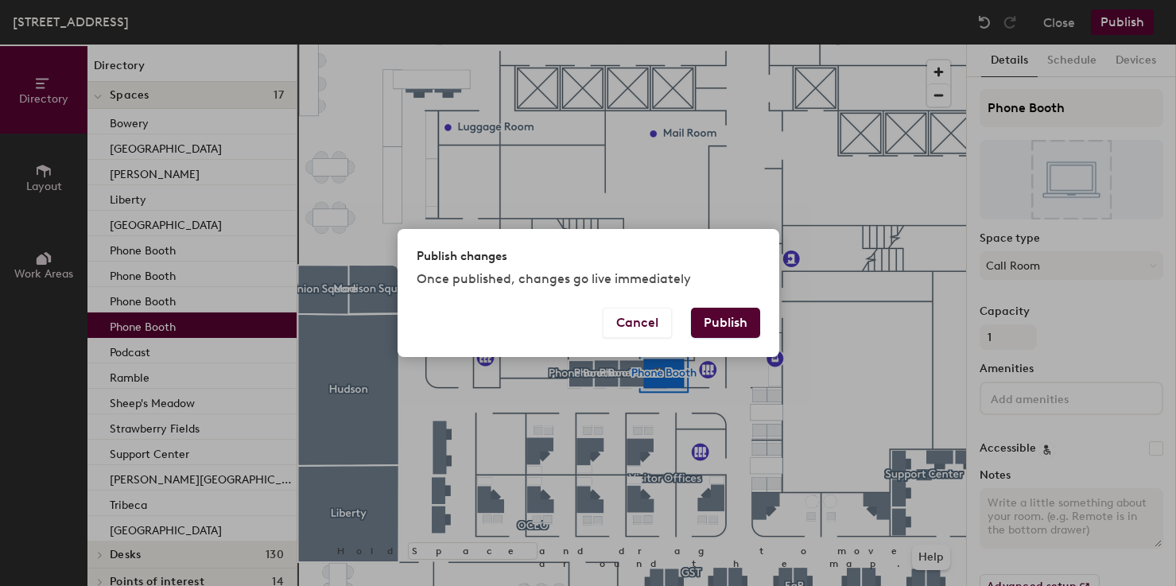
click at [744, 309] on button "Publish" at bounding box center [725, 323] width 69 height 30
